Goal: Transaction & Acquisition: Purchase product/service

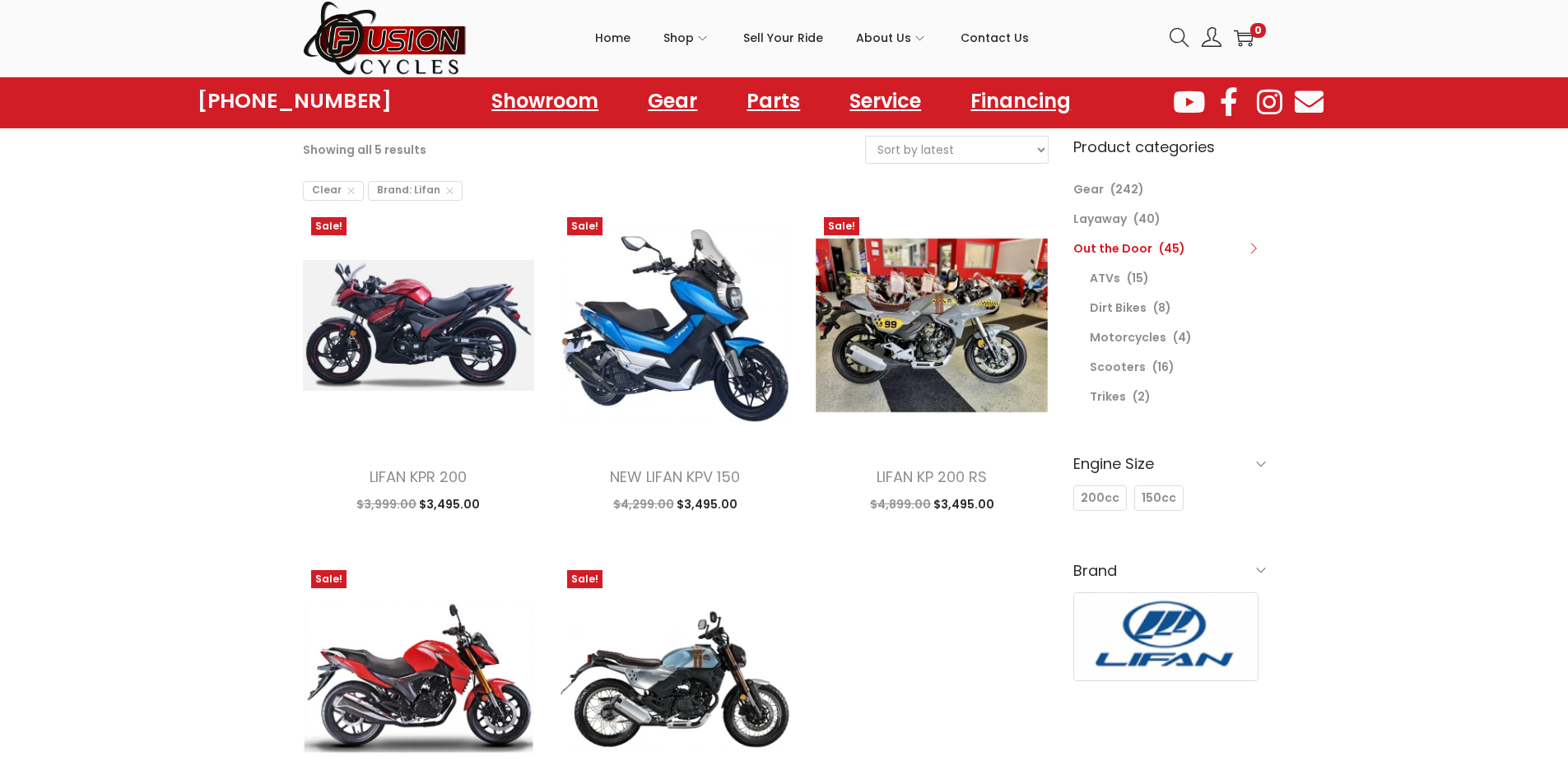
scroll to position [82, 0]
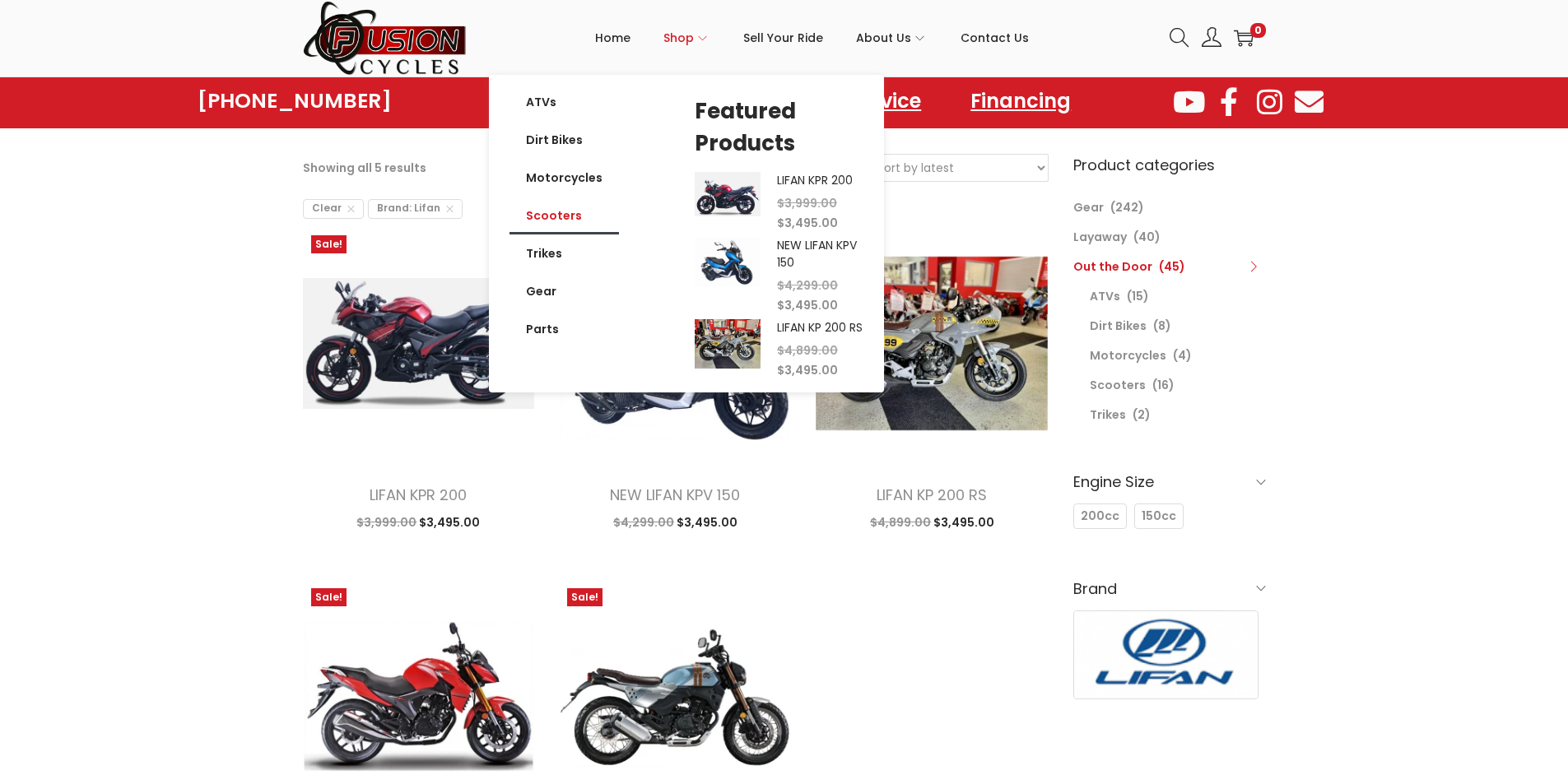
click at [586, 221] on link "Scooters" at bounding box center [564, 216] width 110 height 38
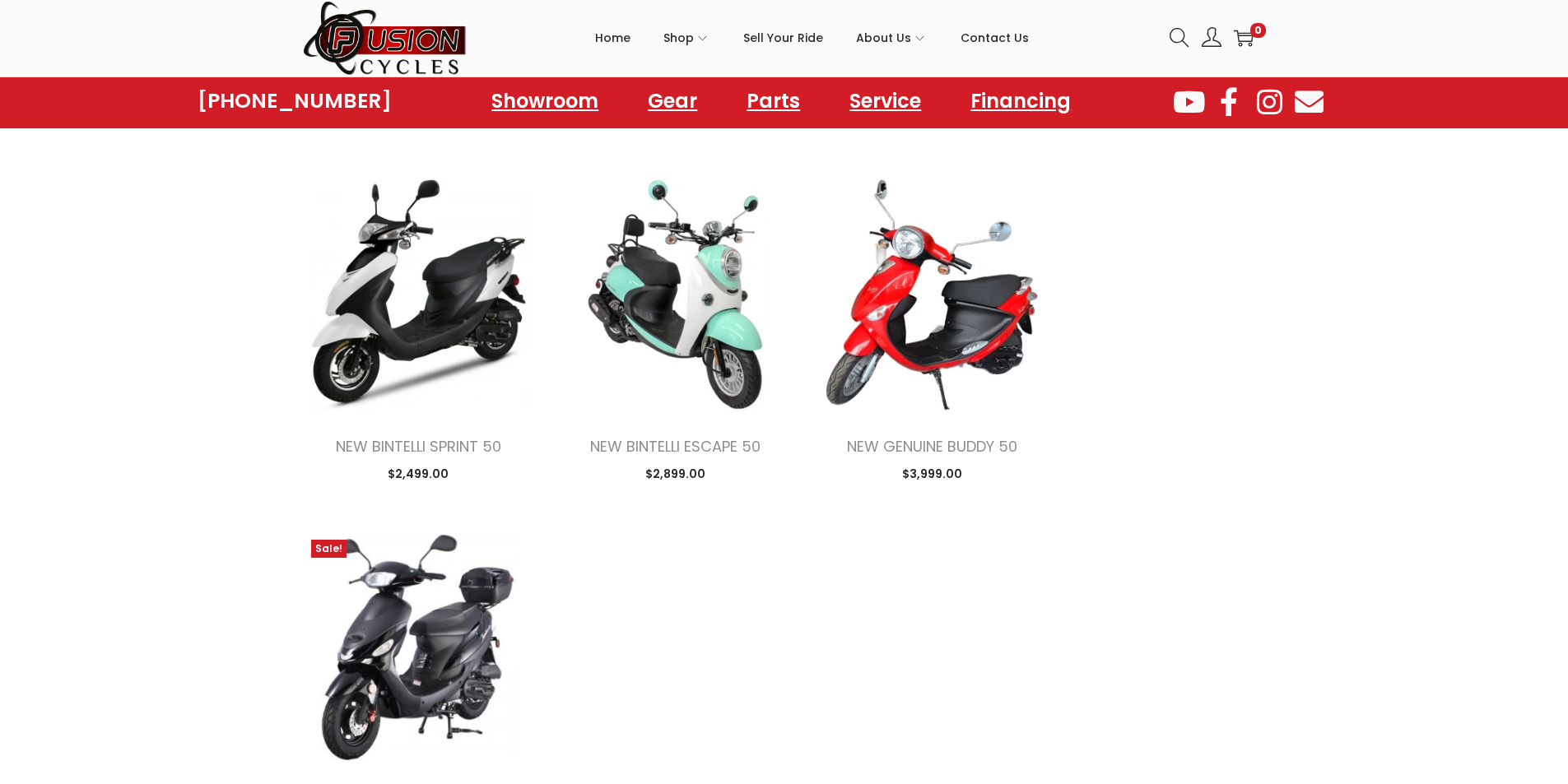
scroll to position [1563, 0]
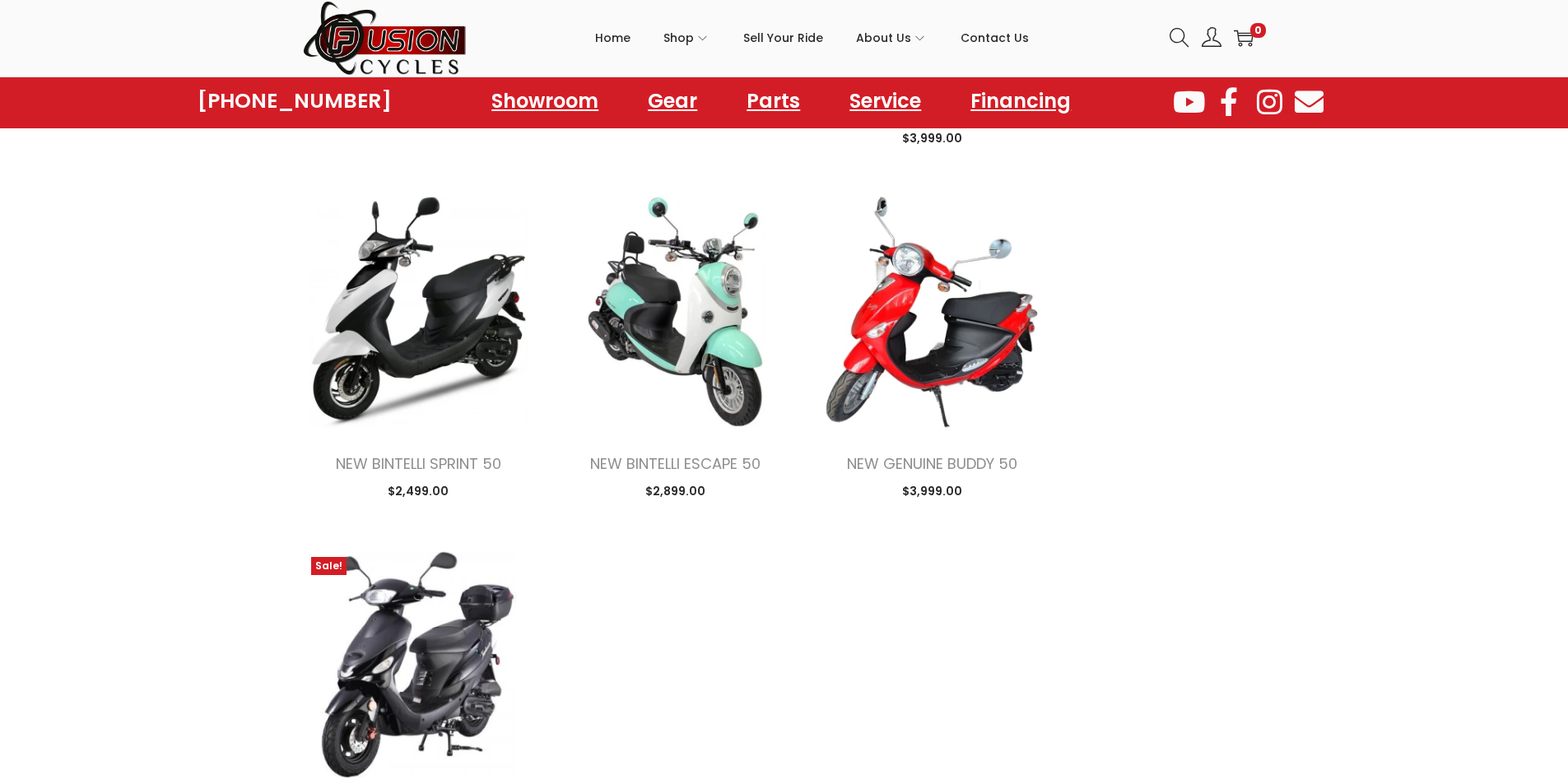
click at [1258, 97] on icon at bounding box center [1268, 101] width 36 height 29
